Goal: Task Accomplishment & Management: Use online tool/utility

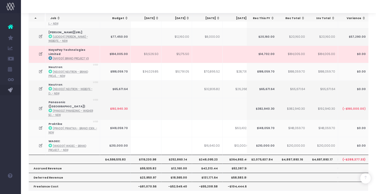
scroll to position [0, 64]
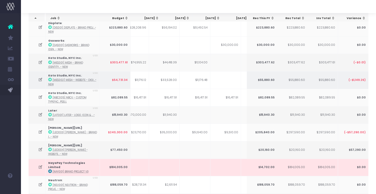
scroll to position [82, 0]
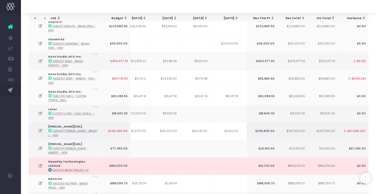
click at [39, 131] on icon at bounding box center [40, 131] width 4 height 4
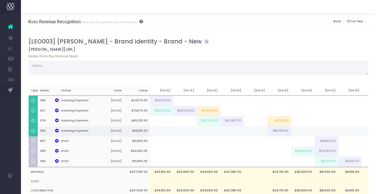
scroll to position [0, 99]
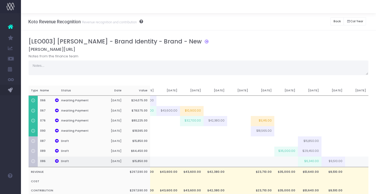
click at [310, 163] on td "$6,340.00" at bounding box center [310, 162] width 24 height 10
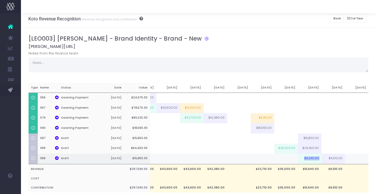
scroll to position [4, 0]
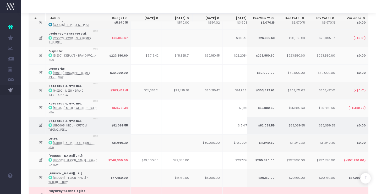
scroll to position [203, 0]
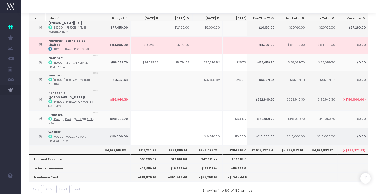
click at [42, 134] on icon at bounding box center [41, 136] width 4 height 4
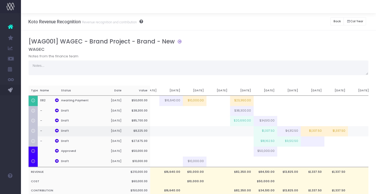
scroll to position [0, 75]
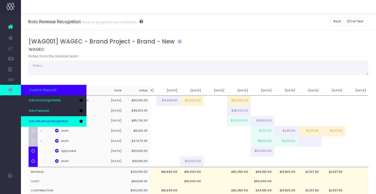
click at [40, 121] on span "Koto Revenue Recognition" at bounding box center [49, 121] width 40 height 5
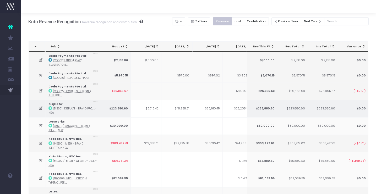
click at [41, 110] on td at bounding box center [37, 109] width 17 height 18
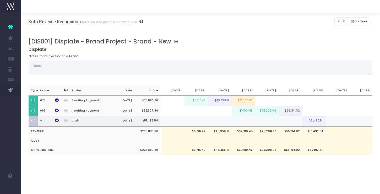
click at [315, 120] on td "$51,492.54" at bounding box center [314, 121] width 24 height 10
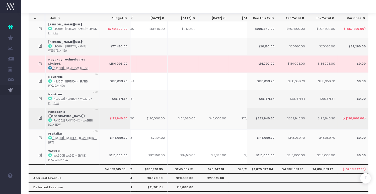
click at [40, 116] on icon at bounding box center [40, 118] width 4 height 4
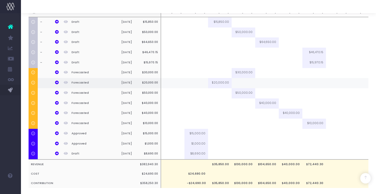
scroll to position [80, 0]
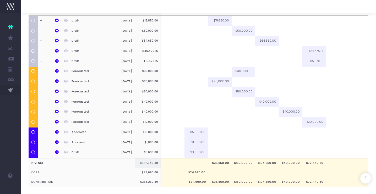
click at [217, 165] on td "$35,850.00" at bounding box center [220, 163] width 24 height 10
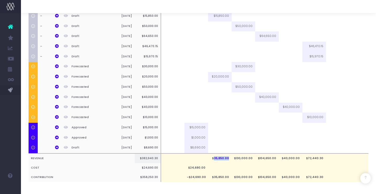
scroll to position [86, 0]
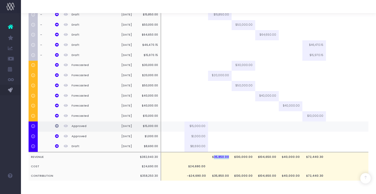
click at [58, 127] on icon at bounding box center [57, 126] width 4 height 4
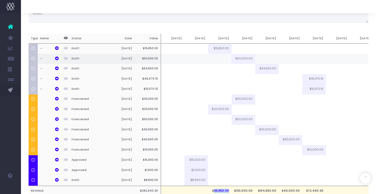
scroll to position [0, 0]
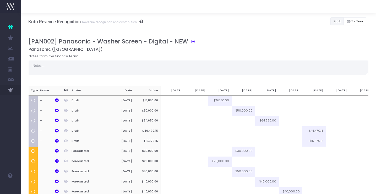
click at [336, 24] on button "Back" at bounding box center [337, 21] width 13 height 8
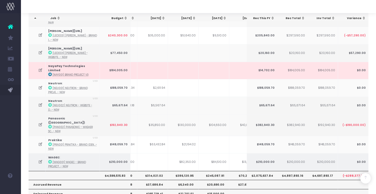
scroll to position [0, 112]
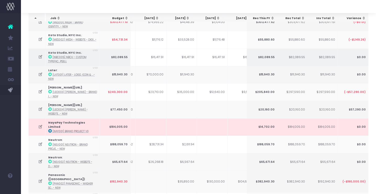
scroll to position [0, 87]
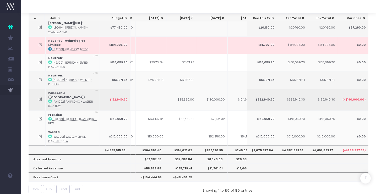
click at [39, 97] on icon at bounding box center [40, 99] width 4 height 4
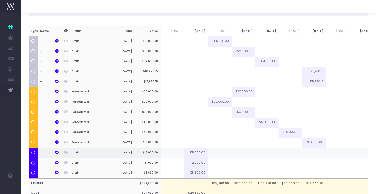
click at [196, 155] on td "$15,000.00" at bounding box center [197, 153] width 24 height 10
click at [57, 154] on icon at bounding box center [57, 153] width 4 height 4
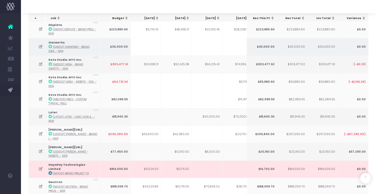
scroll to position [203, 0]
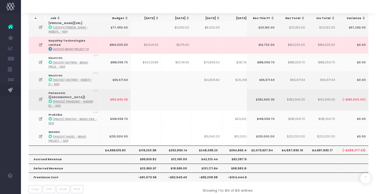
click at [37, 90] on td at bounding box center [37, 100] width 17 height 22
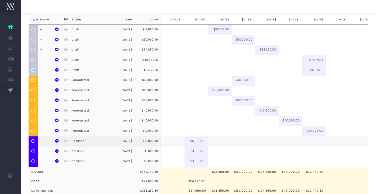
scroll to position [71, 0]
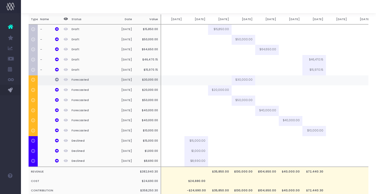
click at [58, 79] on icon at bounding box center [57, 80] width 4 height 4
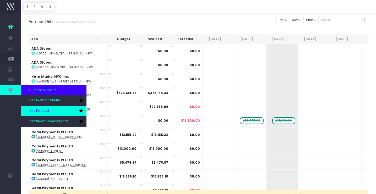
click at [42, 111] on span "Koto Forecast" at bounding box center [39, 111] width 20 height 5
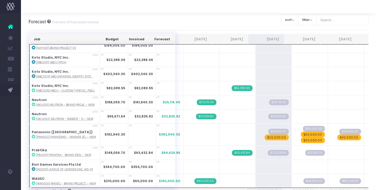
scroll to position [462, 0]
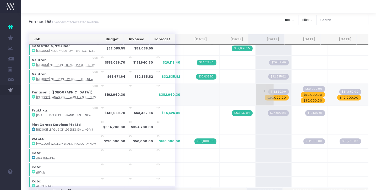
click at [278, 98] on span "$20,000.00" at bounding box center [277, 98] width 24 height 6
click at [309, 93] on span "$50,000.00" at bounding box center [313, 95] width 24 height 6
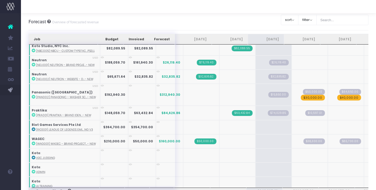
click at [345, 97] on span "$40,000.00" at bounding box center [349, 98] width 24 height 6
click at [305, 98] on span "$30,000.00" at bounding box center [313, 98] width 24 height 6
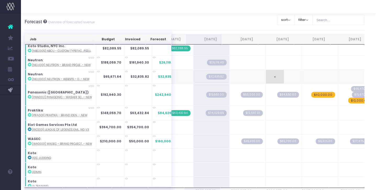
scroll to position [0, 61]
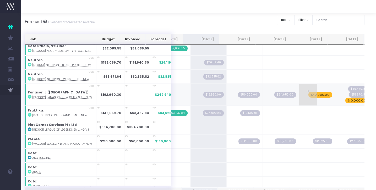
click at [312, 95] on span "$40,000.00" at bounding box center [321, 95] width 24 height 6
click at [346, 99] on span "$10,000.00" at bounding box center [356, 101] width 23 height 6
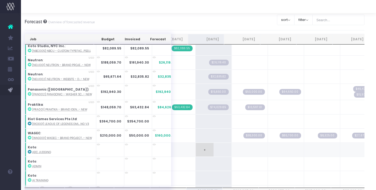
scroll to position [0, 0]
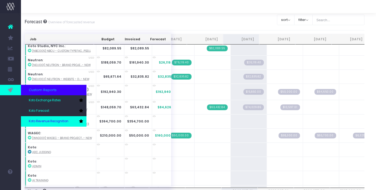
click at [42, 122] on span "Koto Revenue Recognition" at bounding box center [49, 121] width 40 height 5
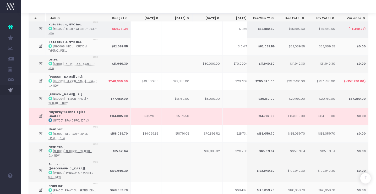
scroll to position [203, 0]
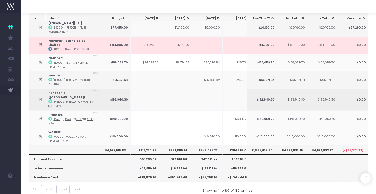
click at [41, 97] on icon at bounding box center [41, 99] width 4 height 4
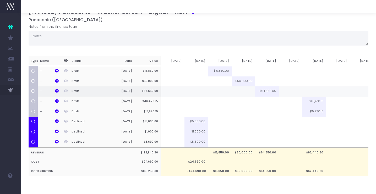
scroll to position [34, 0]
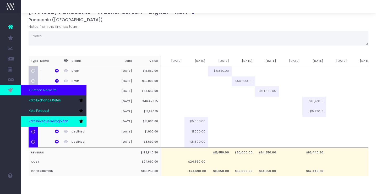
click at [47, 121] on span "Koto Revenue Recognition" at bounding box center [49, 121] width 40 height 5
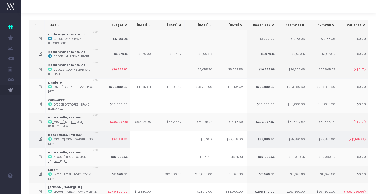
scroll to position [0, 40]
